Goal: Obtain resource: Obtain resource

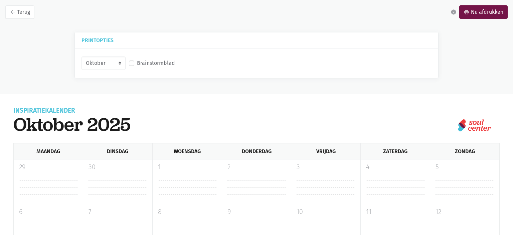
click at [137, 65] on label "Brainstormblad" at bounding box center [156, 63] width 38 height 9
click at [131, 65] on input "Brainstormblad" at bounding box center [131, 62] width 5 height 7
checkbox input "true"
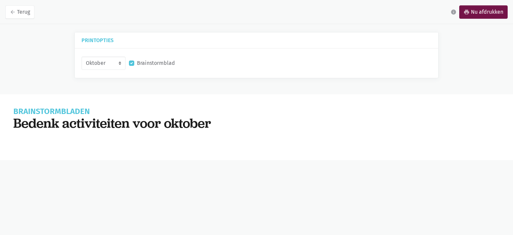
click at [82, 109] on h1 "Brainstormbladen" at bounding box center [256, 111] width 486 height 8
click at [81, 56] on select "Oktober November December Januari 2026" at bounding box center [103, 62] width 44 height 13
click at [130, 96] on div "Brainstormbladen Bedenk activiteiten voor oktober Jouw activiteiten Zend activi…" at bounding box center [256, 127] width 513 height 66
click at [22, 13] on link "arrow_back Terug" at bounding box center [19, 11] width 29 height 13
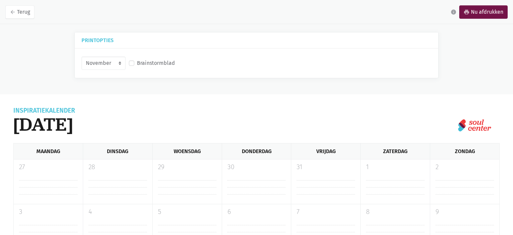
select select "11-2025"
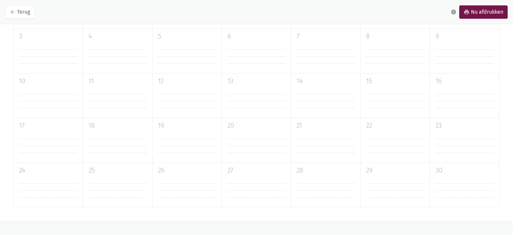
scroll to position [34, 0]
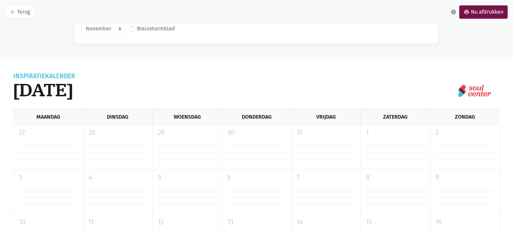
click at [119, 134] on p "28" at bounding box center [117, 133] width 58 height 10
click at [114, 144] on div "28" at bounding box center [117, 147] width 69 height 44
click at [25, 12] on link "arrow_back Terug" at bounding box center [19, 11] width 29 height 13
